Goal: Transaction & Acquisition: Purchase product/service

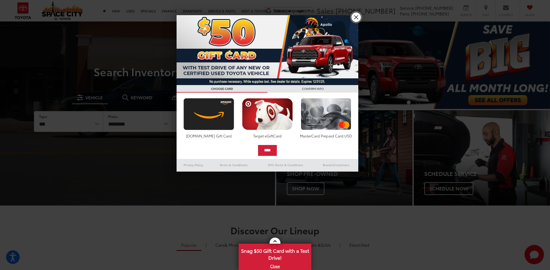
click at [360, 18] on link "X" at bounding box center [356, 17] width 10 height 10
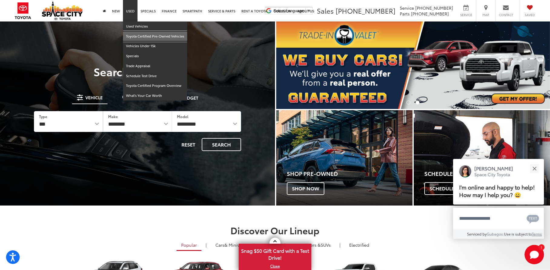
click at [134, 33] on link "Toyota Certified Pre-Owned Vehicles" at bounding box center [155, 37] width 64 height 10
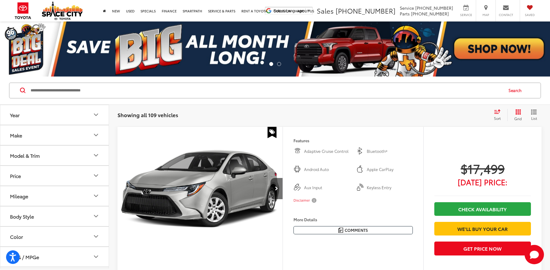
click at [156, 92] on input "Search by Make, Model, or Keyword" at bounding box center [266, 90] width 473 height 15
paste input "**********"
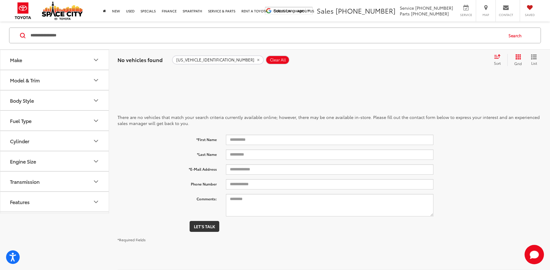
drag, startPoint x: 93, startPoint y: 38, endPoint x: -2, endPoint y: 35, distance: 94.9
click at [0, 35] on html "For screen-reader mode - click the first button of the website Accessibility Sc…" at bounding box center [275, 135] width 550 height 270
paste input "Search by Make, Model, or Keyword"
drag, startPoint x: 74, startPoint y: 36, endPoint x: 0, endPoint y: 25, distance: 74.8
click at [0, 25] on div "**********" at bounding box center [275, 36] width 550 height 28
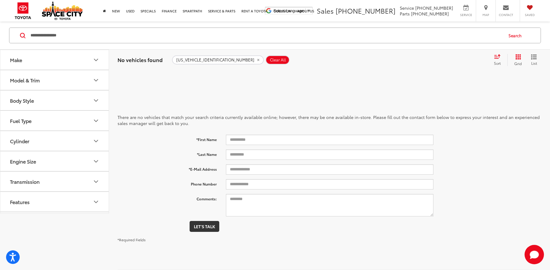
paste input "Search by Make, Model, or Keyword"
drag, startPoint x: 78, startPoint y: 39, endPoint x: -21, endPoint y: 20, distance: 101.3
click at [0, 20] on html "Accessibility Screen-Reader Guide, Feedback, and Issue Reporting | New window S…" at bounding box center [275, 135] width 550 height 270
paste input "Search by Make, Model, or Keyword"
drag, startPoint x: 94, startPoint y: 40, endPoint x: -14, endPoint y: 35, distance: 108.0
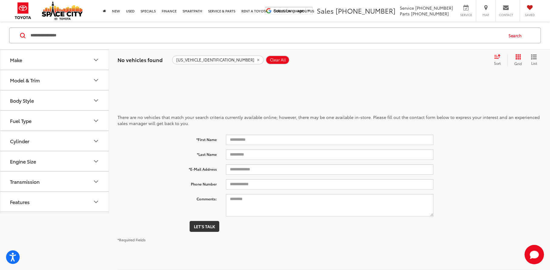
click at [0, 35] on html "Accessibility Screen-Reader Guide, Feedback, and Issue Reporting | New window S…" at bounding box center [275, 135] width 550 height 270
paste input "Search by Make, Model, or Keyword"
type input "**********"
